Goal: Task Accomplishment & Management: Use online tool/utility

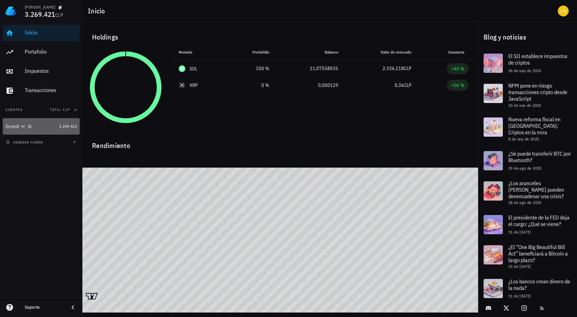
click at [42, 125] on div "OrionX" at bounding box center [30, 126] width 51 height 7
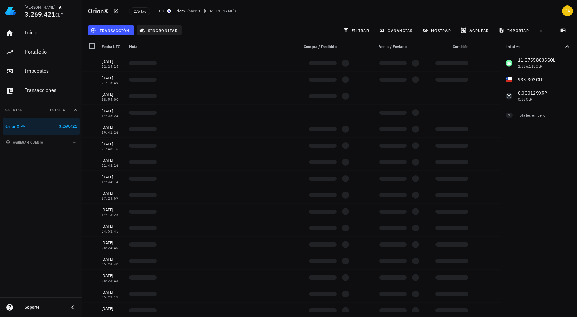
click at [154, 29] on span "sincronizar" at bounding box center [159, 29] width 37 height 5
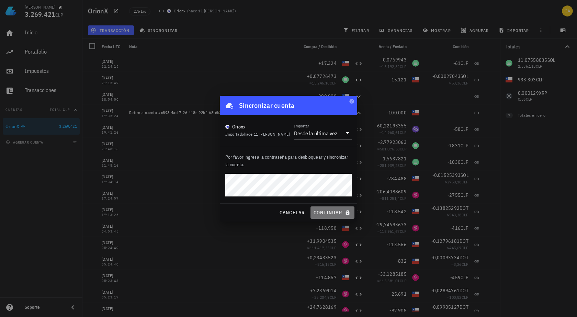
click at [327, 211] on span "continuar" at bounding box center [332, 212] width 38 height 6
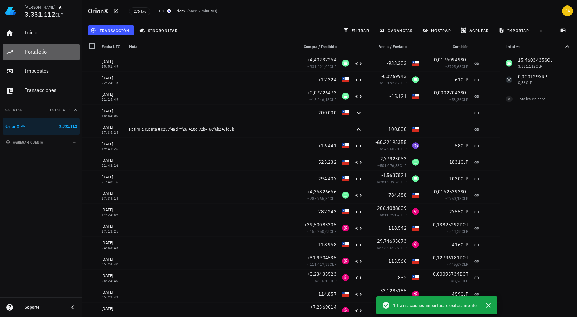
click at [56, 47] on div "Portafolio" at bounding box center [51, 51] width 52 height 15
